Goal: Transaction & Acquisition: Subscribe to service/newsletter

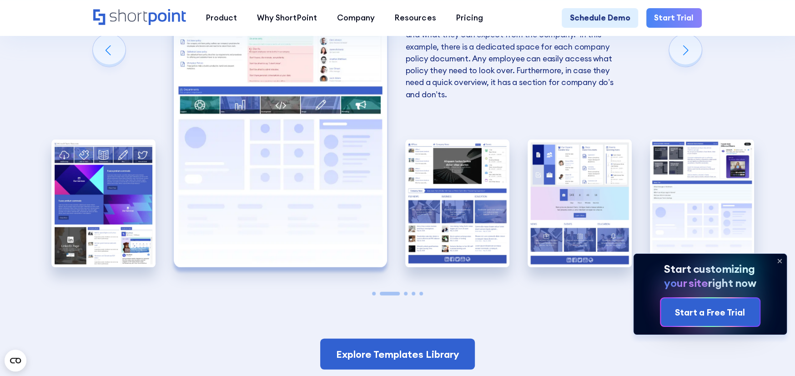
scroll to position [1743, 0]
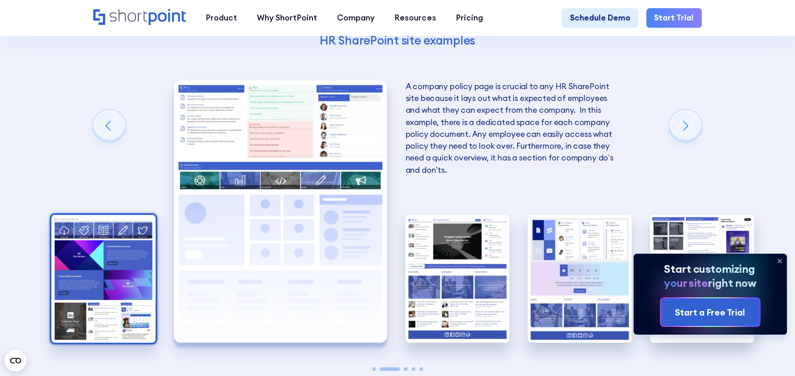
click at [123, 271] on img "1 / 5" at bounding box center [103, 279] width 104 height 128
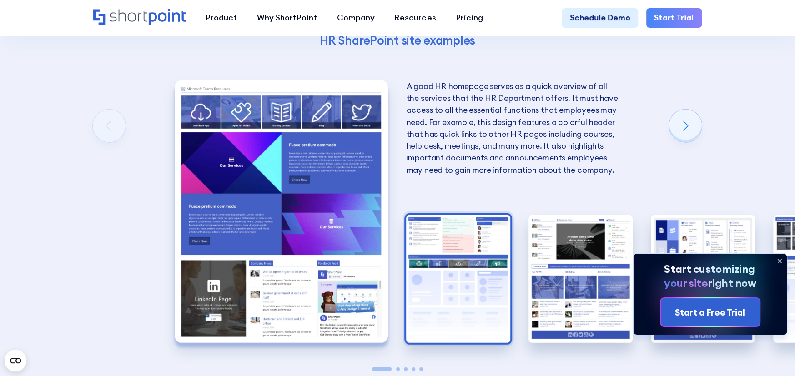
click at [475, 244] on img "2 / 5" at bounding box center [458, 279] width 104 height 128
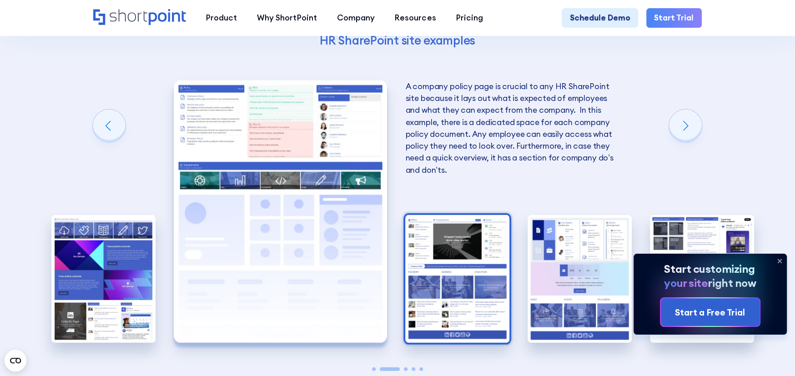
click at [473, 248] on img "3 / 5" at bounding box center [457, 279] width 104 height 128
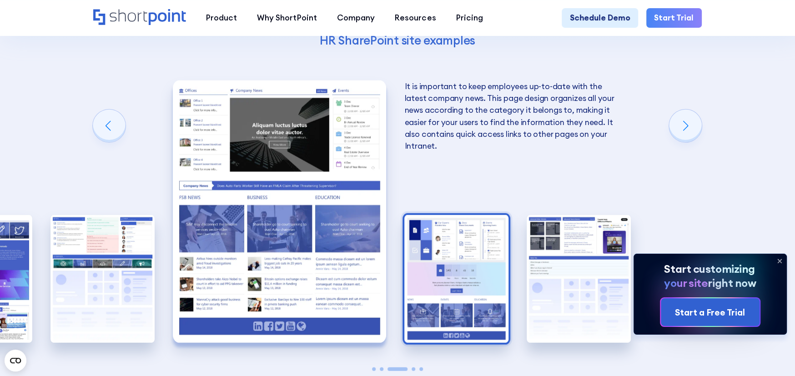
click at [466, 253] on img "4 / 5" at bounding box center [456, 279] width 104 height 128
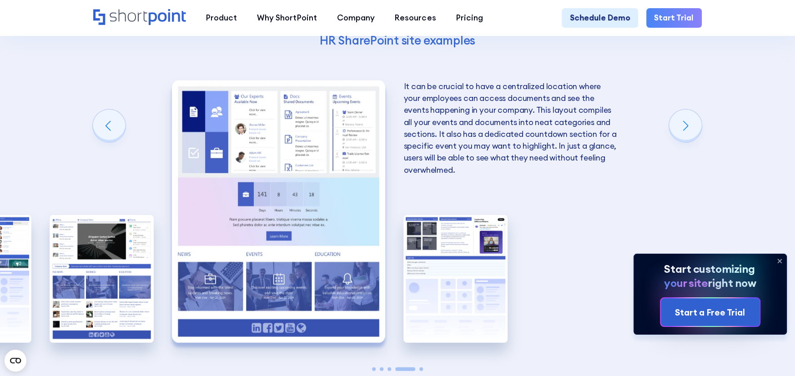
click at [466, 253] on img "5 / 5" at bounding box center [455, 279] width 104 height 128
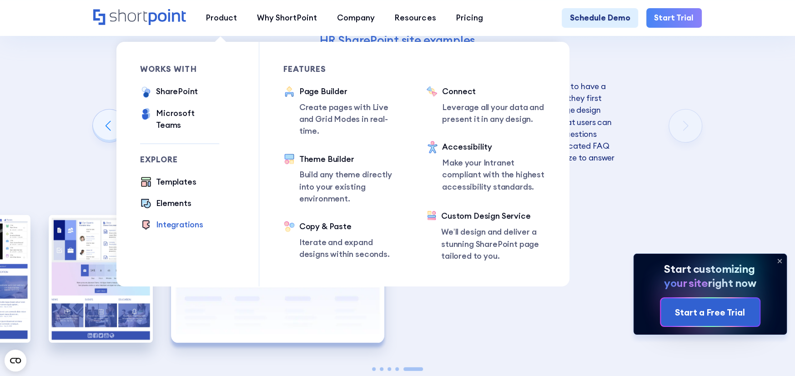
click at [175, 219] on div "Integrations" at bounding box center [179, 225] width 47 height 12
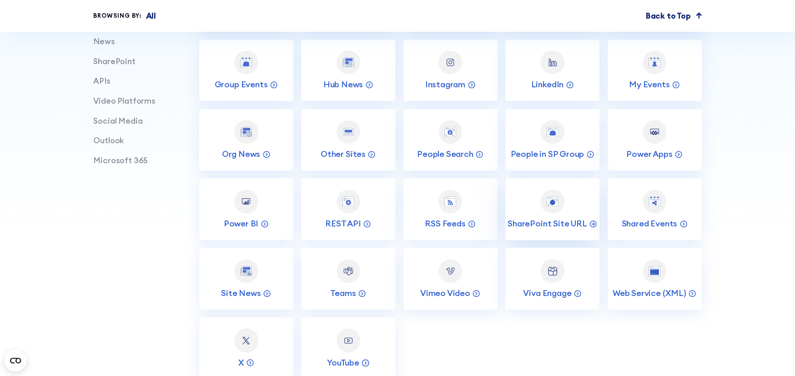
scroll to position [530, 0]
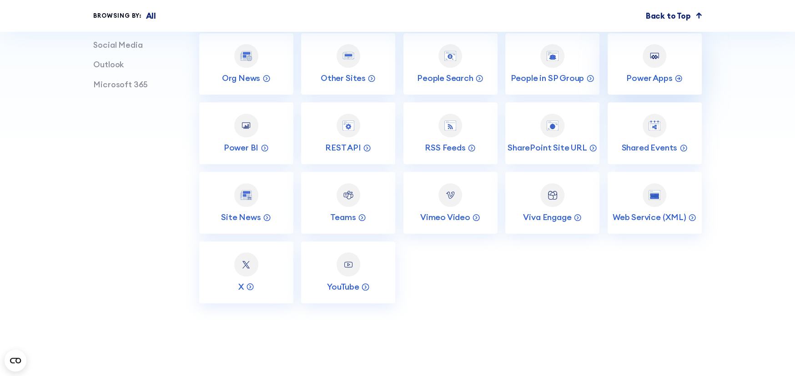
click at [656, 76] on link "Power Apps" at bounding box center [655, 63] width 94 height 61
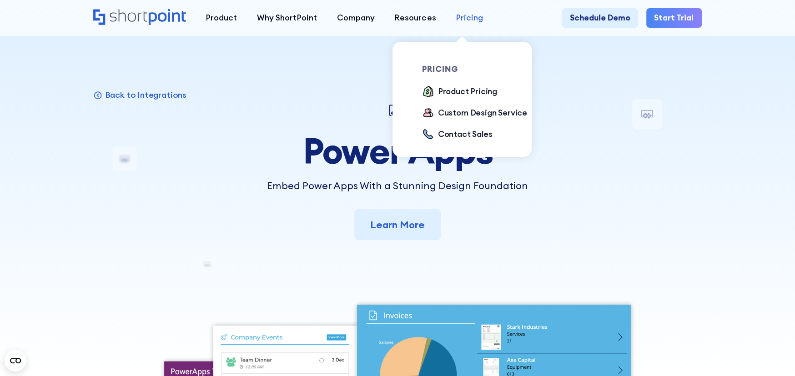
click at [462, 15] on div "Pricing" at bounding box center [469, 18] width 27 height 12
click at [454, 93] on div "Product Pricing" at bounding box center [467, 91] width 59 height 12
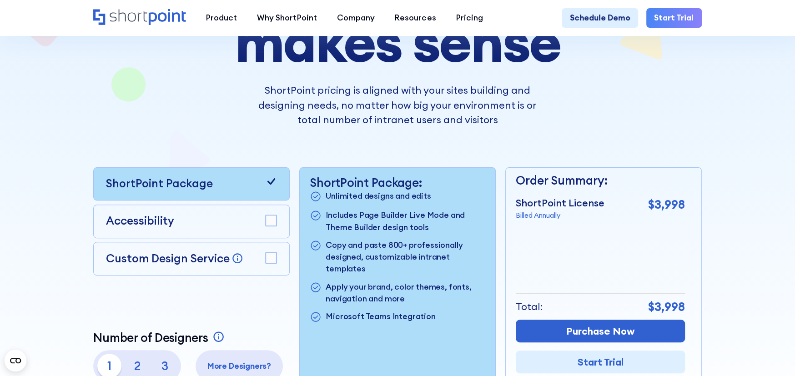
scroll to position [227, 0]
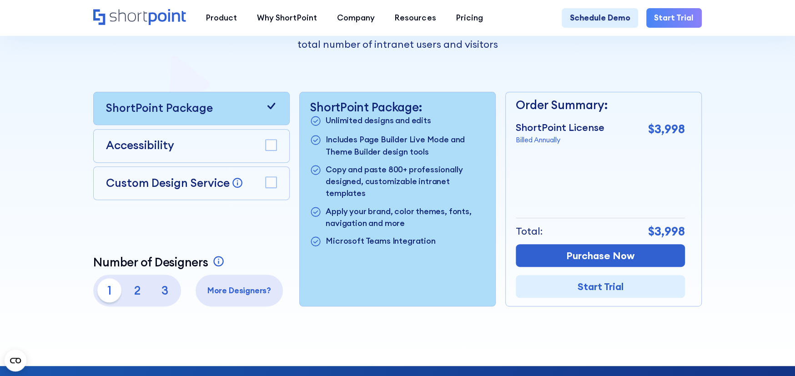
click at [164, 292] on p "3" at bounding box center [165, 290] width 24 height 24
click at [272, 185] on rect at bounding box center [271, 182] width 11 height 11
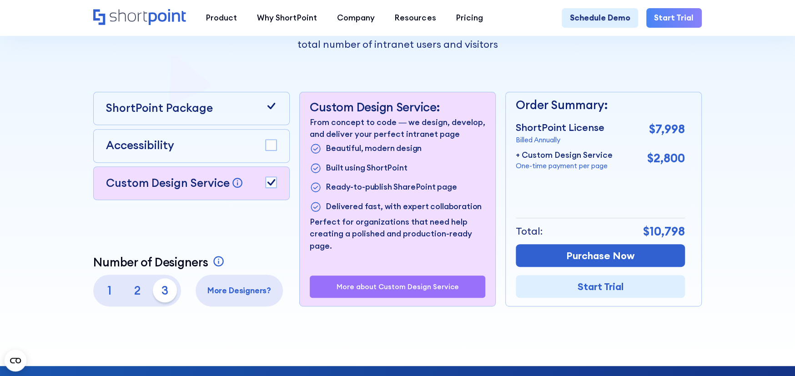
click at [273, 185] on icon at bounding box center [271, 182] width 12 height 12
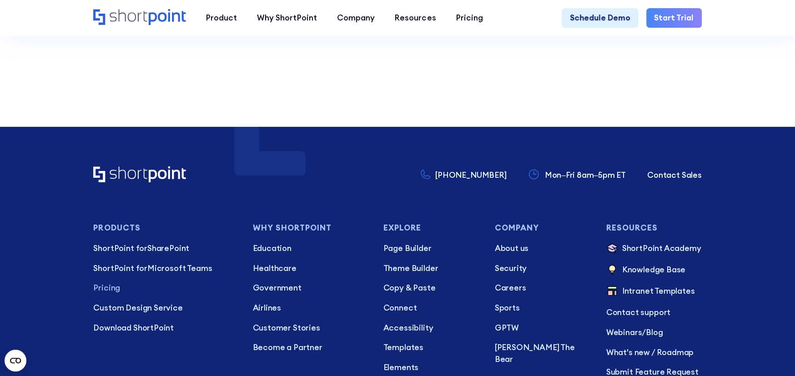
scroll to position [2425, 0]
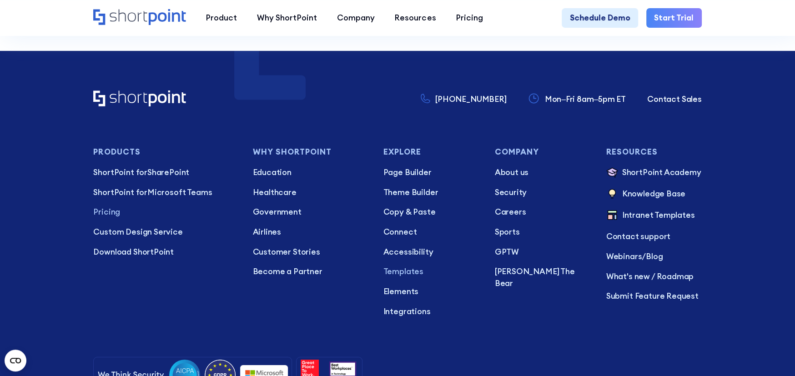
click at [407, 274] on p "Templates" at bounding box center [431, 272] width 96 height 12
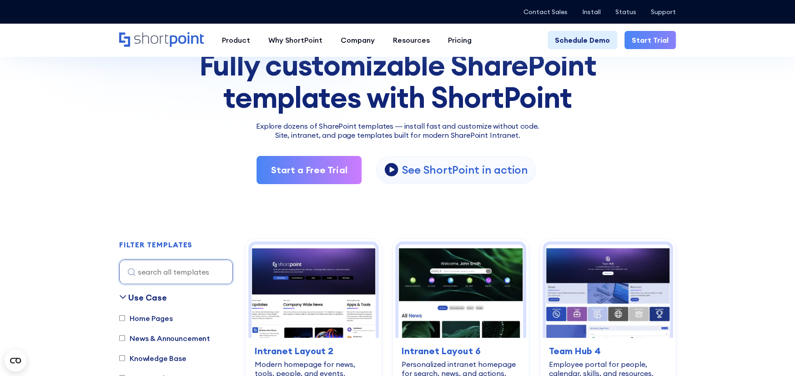
scroll to position [151, 0]
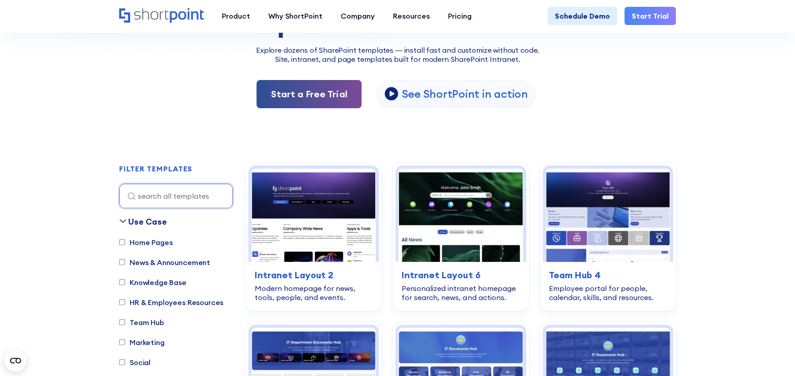
click at [325, 96] on link "Start a Free Trial" at bounding box center [308, 94] width 105 height 28
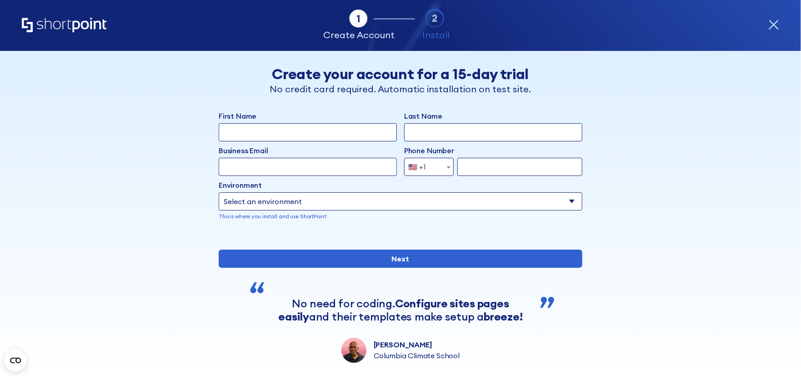
click at [570, 201] on select "Select an environment Microsoft 365 SharePoint Online SharePoint Subscription E…" at bounding box center [401, 201] width 364 height 18
select select "SharePoint Online"
click at [219, 192] on select "Select an environment Microsoft 365 SharePoint Online SharePoint Subscription E…" at bounding box center [401, 201] width 364 height 18
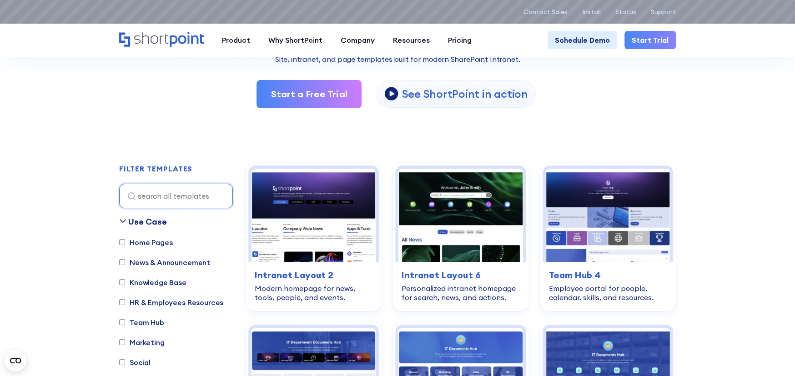
click at [592, 7] on div "Microsoft Graph API Connection -781 Days -14 Hours -12 Minutes -10 Seconds Unti…" at bounding box center [397, 11] width 557 height 13
click at [594, 10] on p "Install" at bounding box center [591, 11] width 19 height 7
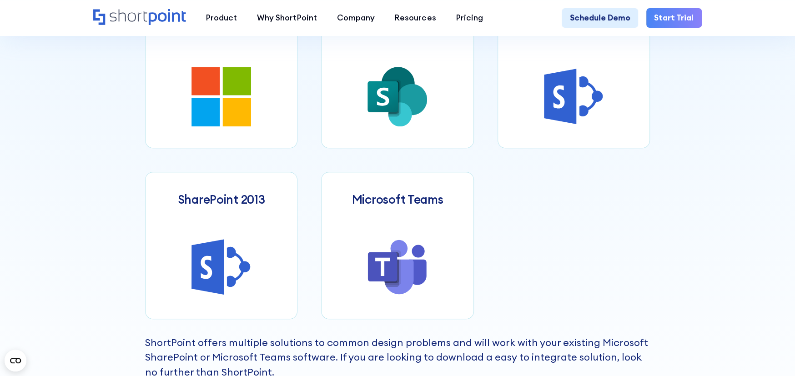
scroll to position [454, 0]
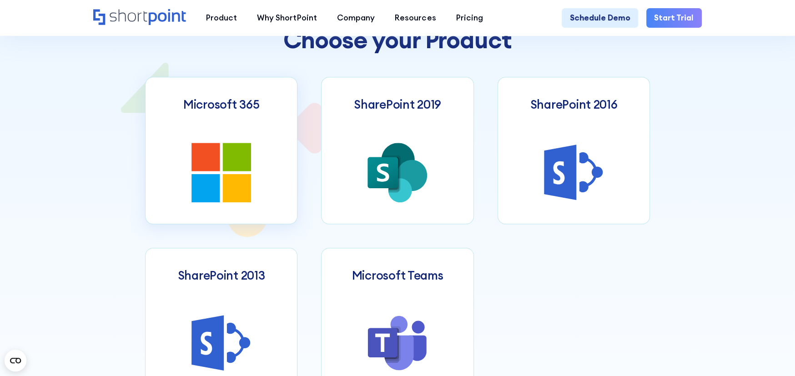
click at [226, 128] on link "Microsoft 365" at bounding box center [221, 150] width 152 height 147
